Goal: Information Seeking & Learning: Learn about a topic

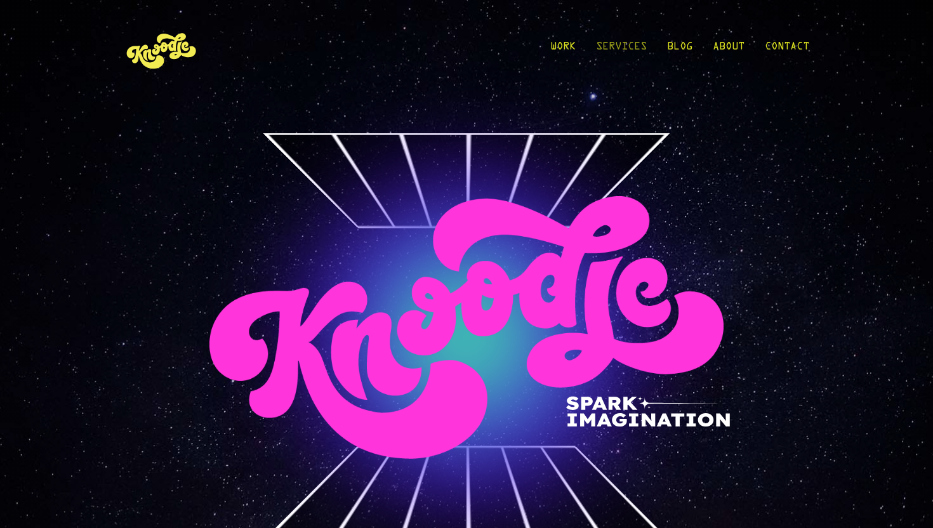
click at [625, 50] on link "Services" at bounding box center [621, 49] width 51 height 59
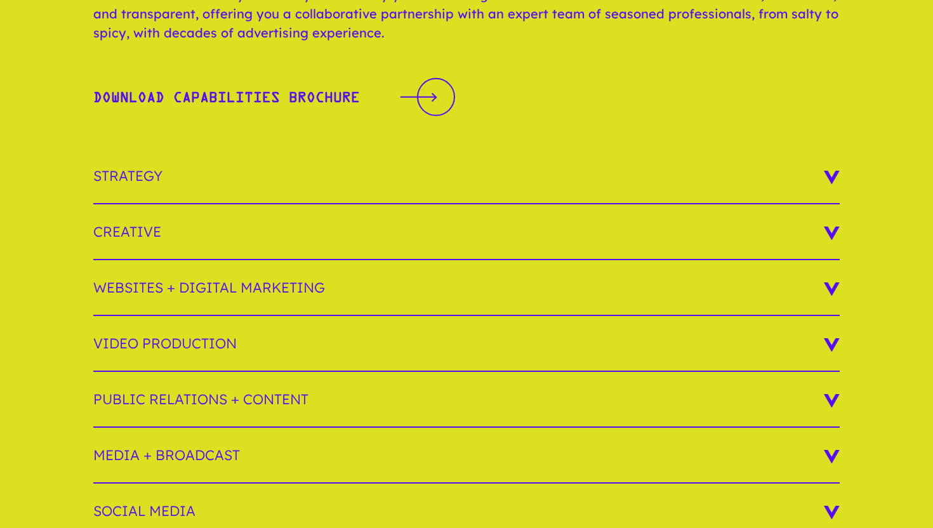
scroll to position [231, 0]
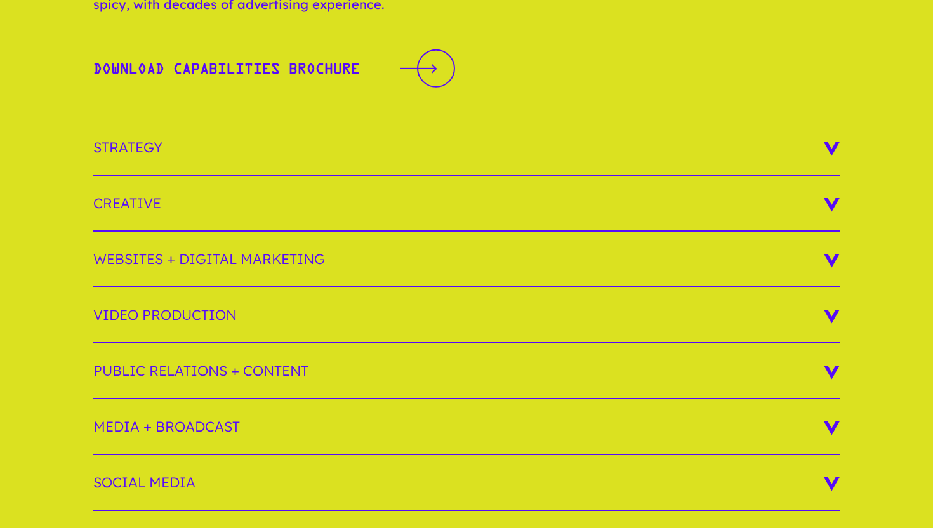
click at [824, 140] on h3 "Strategy" at bounding box center [466, 148] width 746 height 56
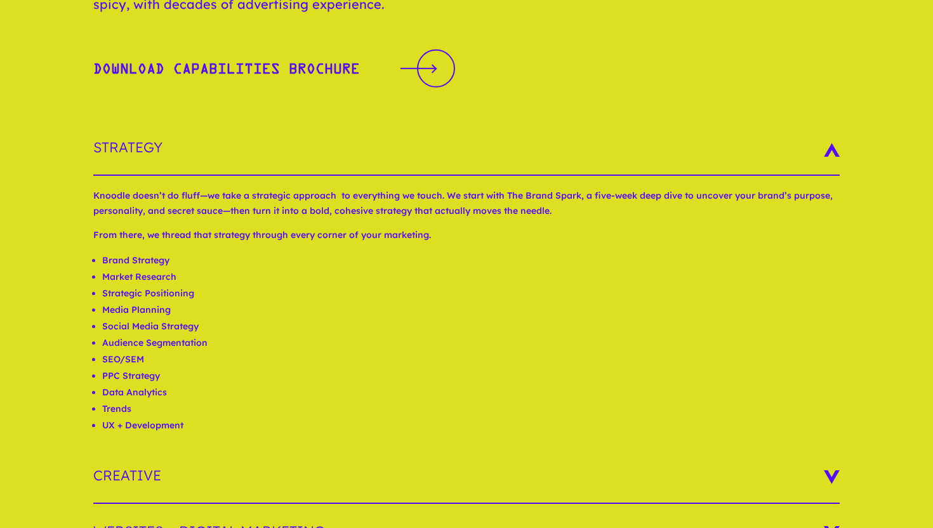
click at [824, 140] on h3 "Strategy" at bounding box center [466, 148] width 746 height 56
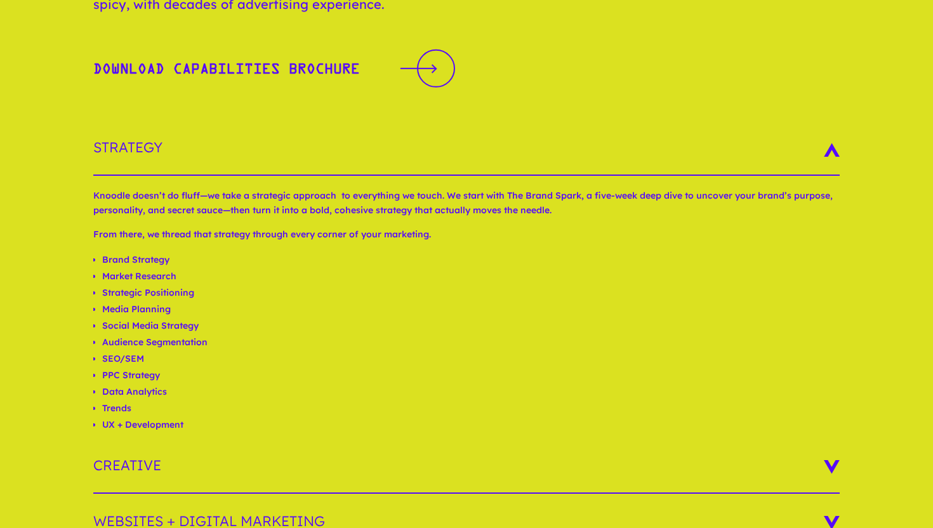
click at [824, 140] on h3 "Strategy" at bounding box center [466, 148] width 746 height 56
